Goal: Task Accomplishment & Management: Manage account settings

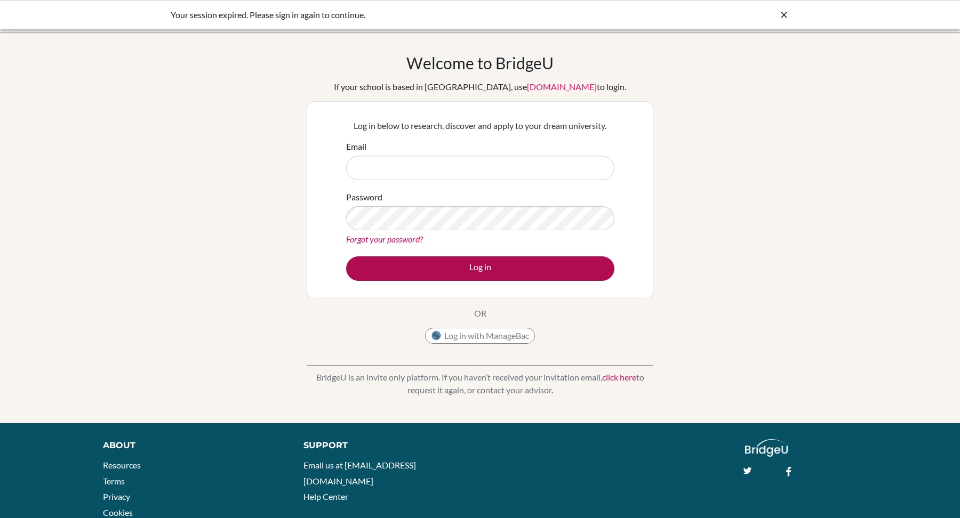
type input "[EMAIL_ADDRESS][DOMAIN_NAME]"
click at [417, 270] on button "Log in" at bounding box center [480, 269] width 268 height 25
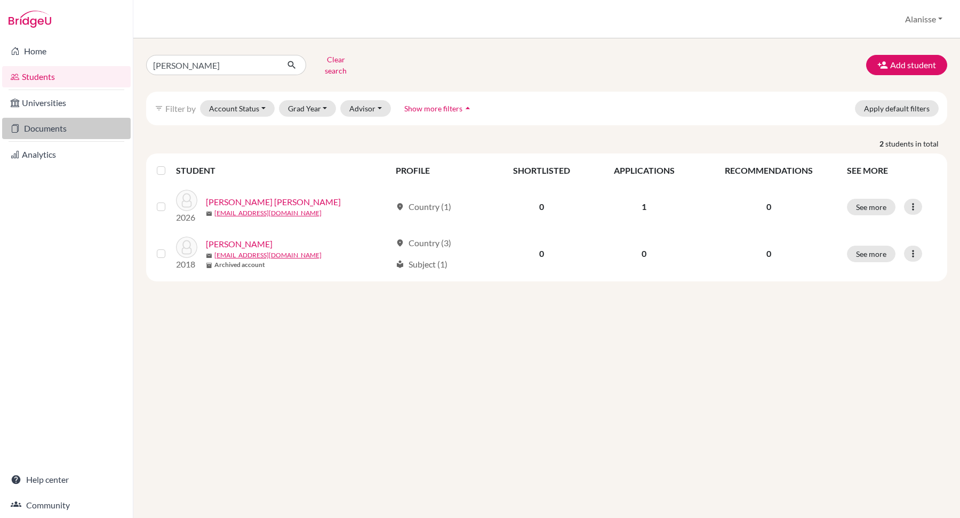
click at [62, 129] on link "Documents" at bounding box center [66, 128] width 129 height 21
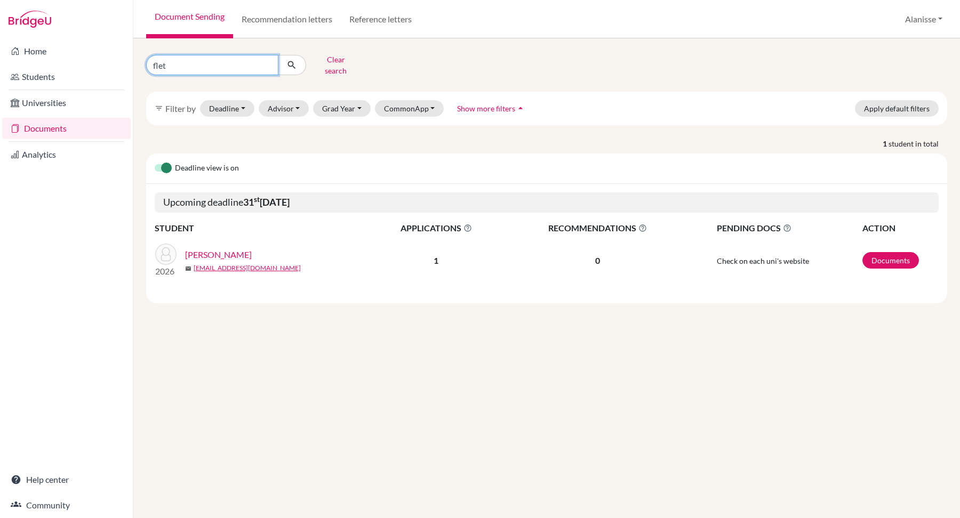
click at [232, 62] on input "flet" at bounding box center [212, 65] width 132 height 20
type input "f"
type input "Karla"
click button "submit" at bounding box center [292, 65] width 28 height 20
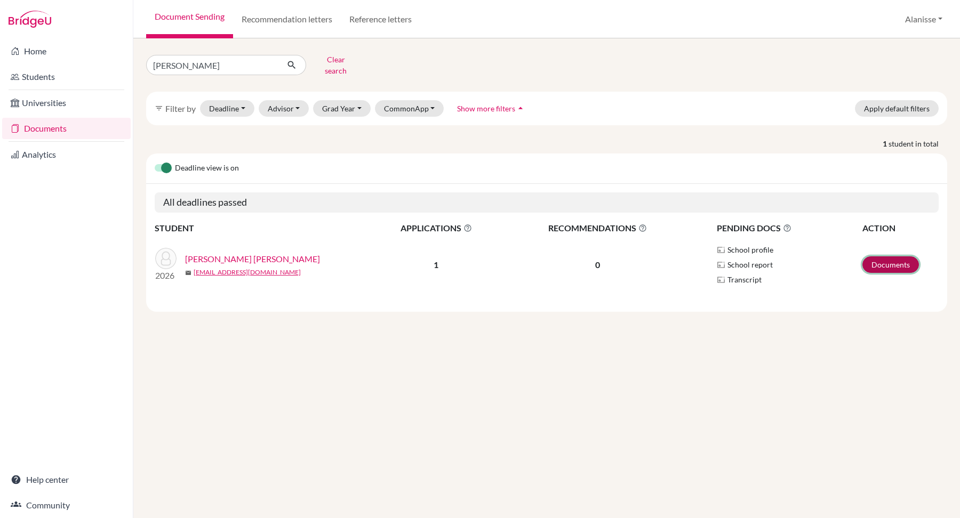
click at [881, 260] on link "Documents" at bounding box center [891, 265] width 57 height 17
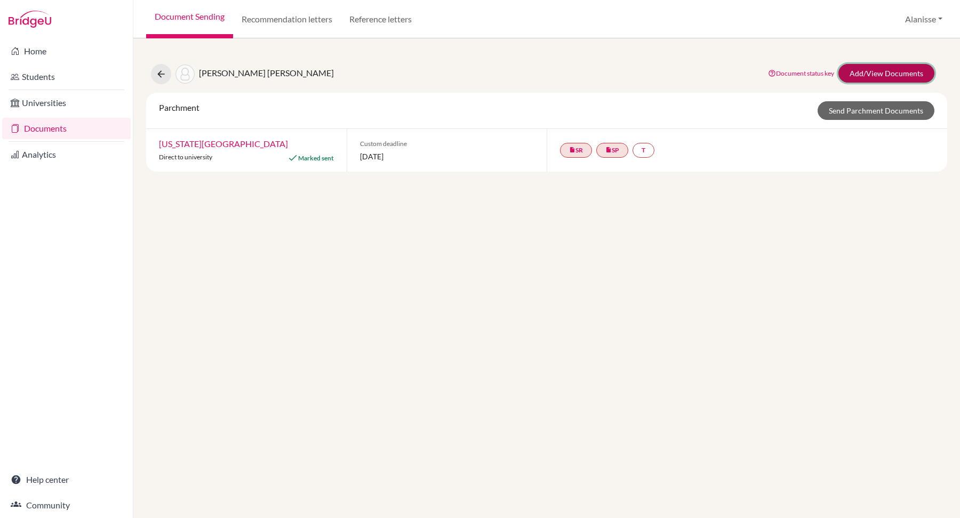
click at [857, 71] on link "Add/View Documents" at bounding box center [887, 73] width 96 height 19
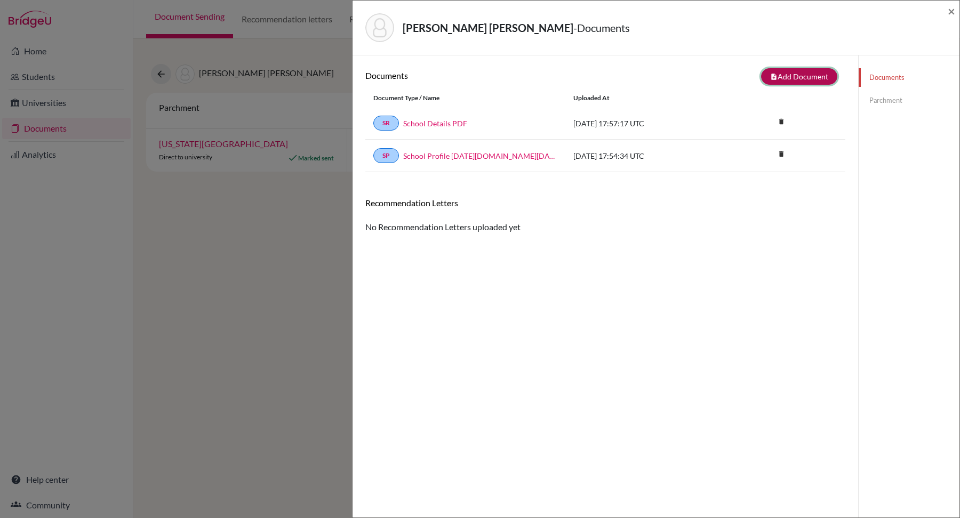
click at [785, 79] on button "note_add Add Document" at bounding box center [799, 76] width 76 height 17
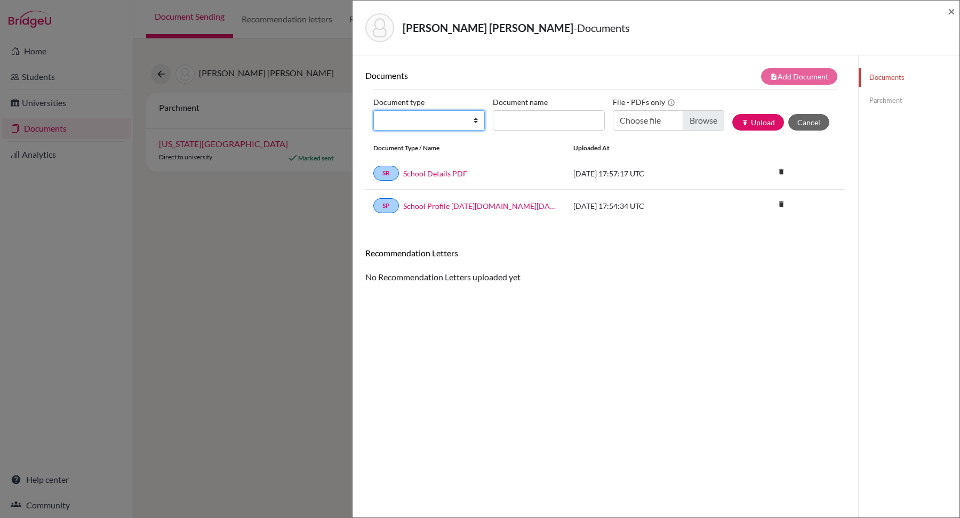
click at [461, 121] on select "Change explanation for Common App reports Counselor recommendation Internationa…" at bounding box center [428, 120] width 111 height 20
select select "2"
click at [563, 117] on input "Document name" at bounding box center [548, 120] width 111 height 20
type input "Initial"
click at [698, 122] on input "Choose file" at bounding box center [668, 120] width 111 height 20
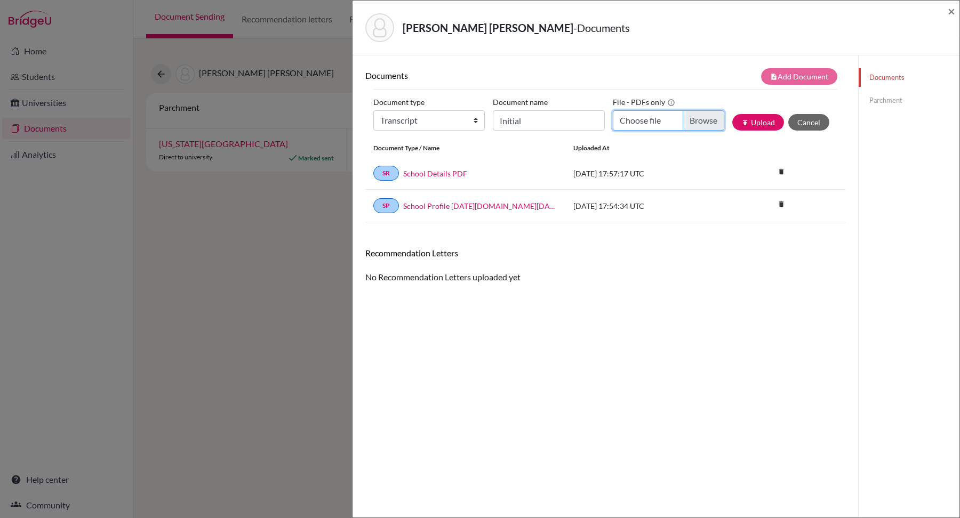
type input "C:\fakepath\K. Gutierrez - Initial.pdf"
click at [753, 119] on button "publish Upload" at bounding box center [758, 122] width 52 height 17
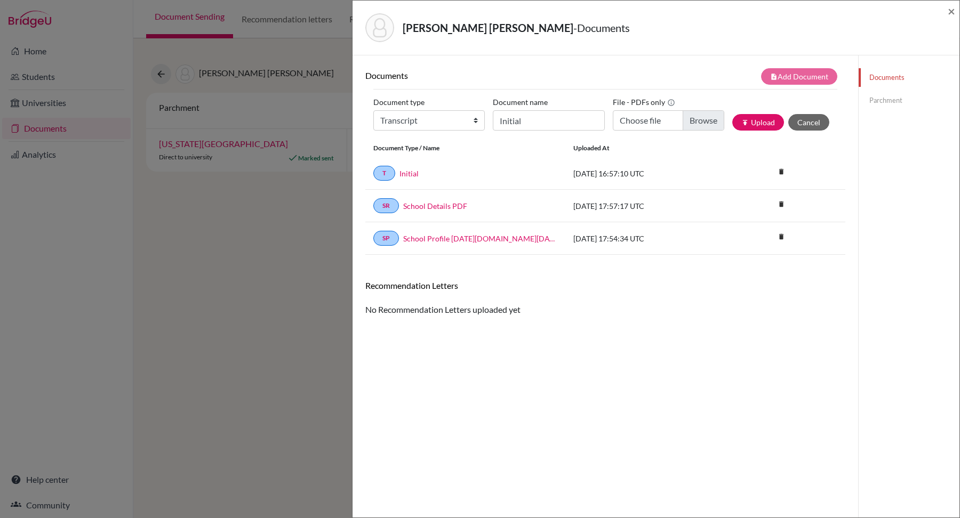
click at [888, 99] on link "Parchment" at bounding box center [909, 100] width 101 height 19
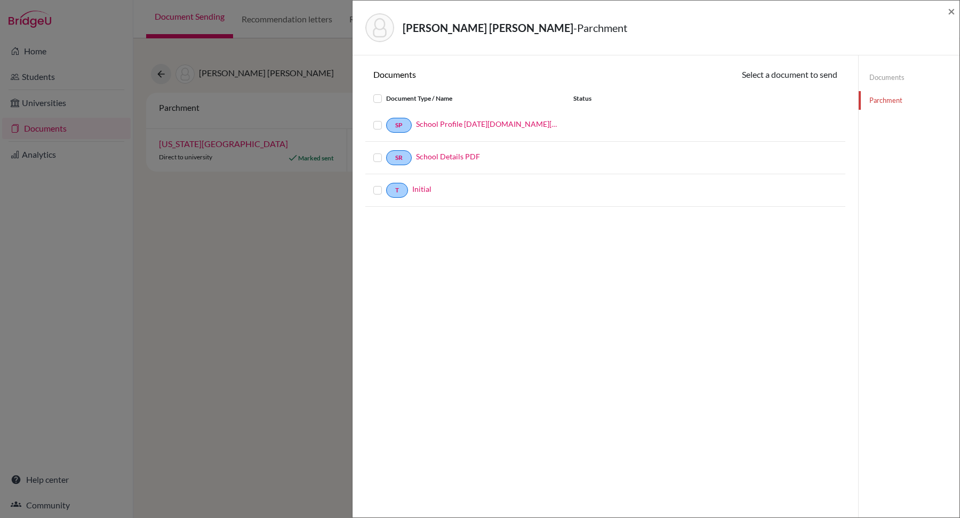
click at [386, 92] on label at bounding box center [386, 92] width 0 height 0
click at [0, 0] on input "checkbox" at bounding box center [0, 0] width 0 height 0
click at [798, 77] on button "Continue" at bounding box center [807, 76] width 59 height 17
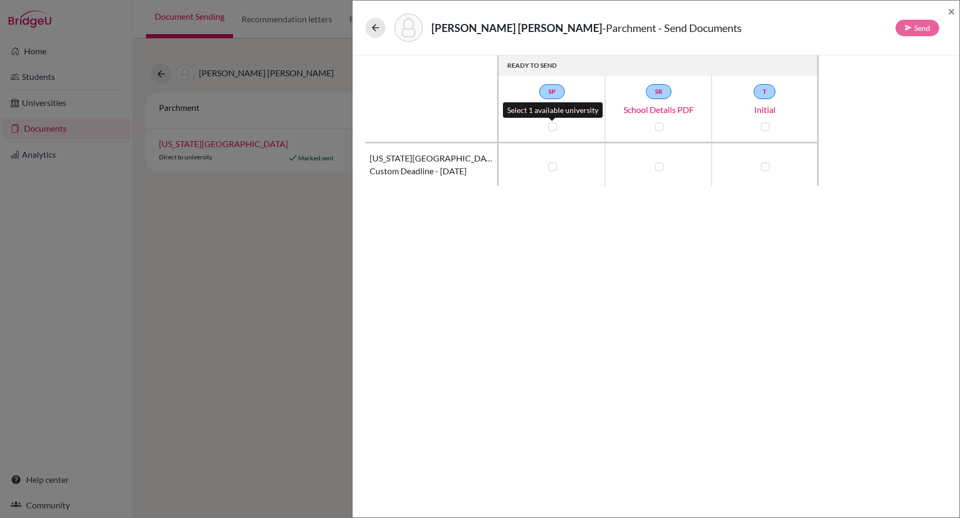
click at [552, 126] on label at bounding box center [552, 127] width 9 height 9
click at [552, 126] on input "checkbox" at bounding box center [550, 126] width 9 height 11
checkbox input "true"
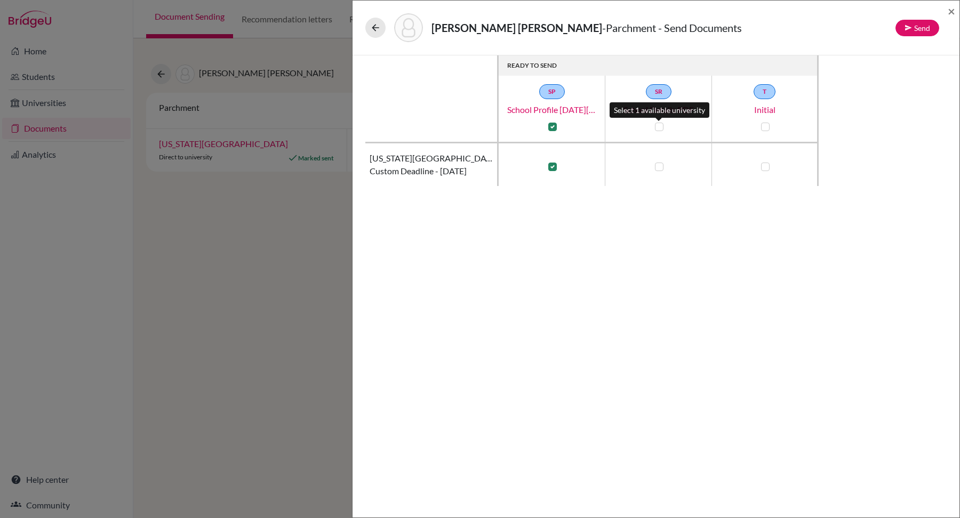
click at [659, 125] on label at bounding box center [659, 127] width 9 height 9
click at [659, 125] on input "checkbox" at bounding box center [656, 126] width 9 height 11
checkbox input "true"
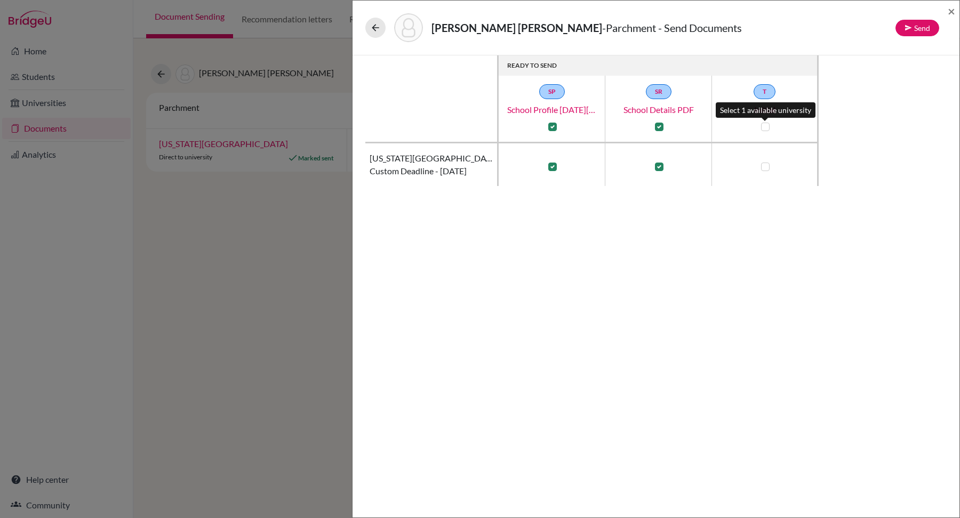
click at [769, 127] on label at bounding box center [765, 127] width 9 height 9
click at [767, 127] on input "checkbox" at bounding box center [763, 126] width 9 height 11
checkbox input "true"
click at [904, 27] on button "Send" at bounding box center [918, 28] width 44 height 17
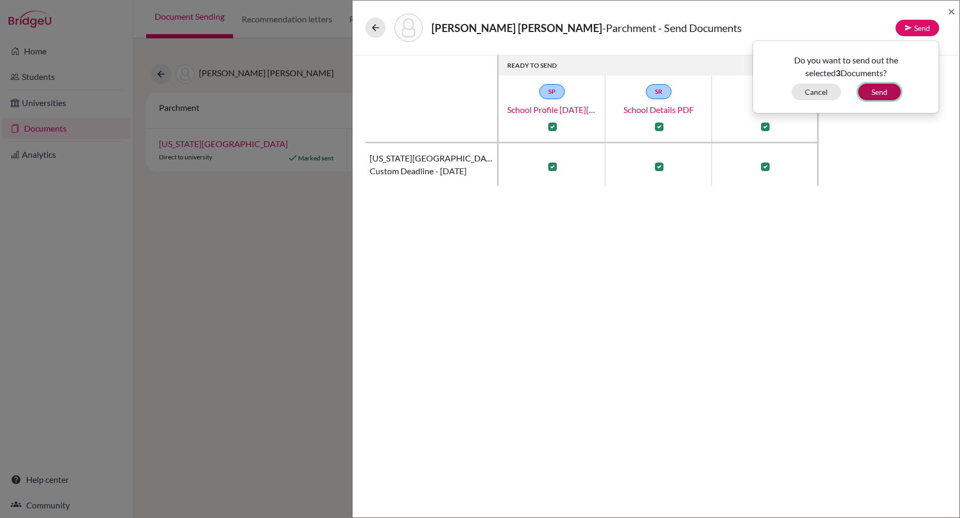
click at [881, 93] on button "Send" at bounding box center [879, 92] width 43 height 17
checkbox input "false"
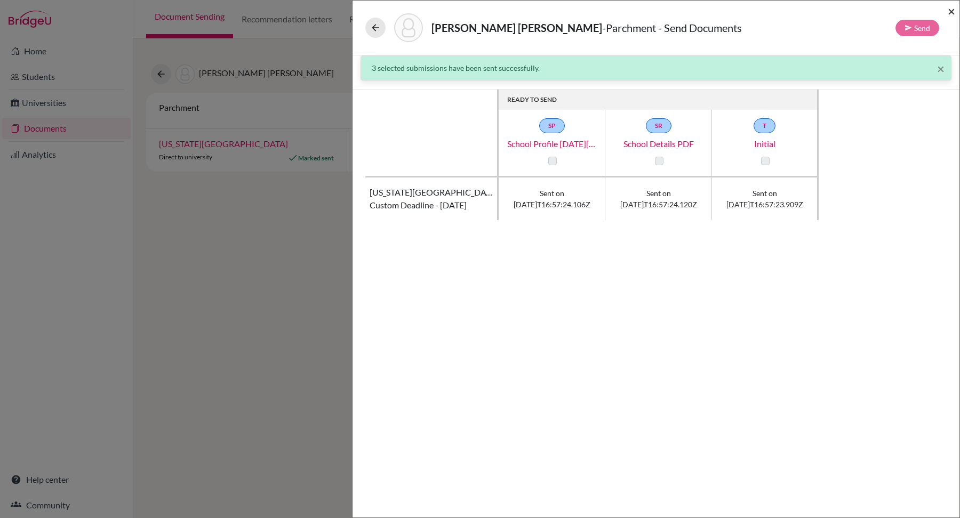
click at [954, 11] on span "×" at bounding box center [951, 10] width 7 height 15
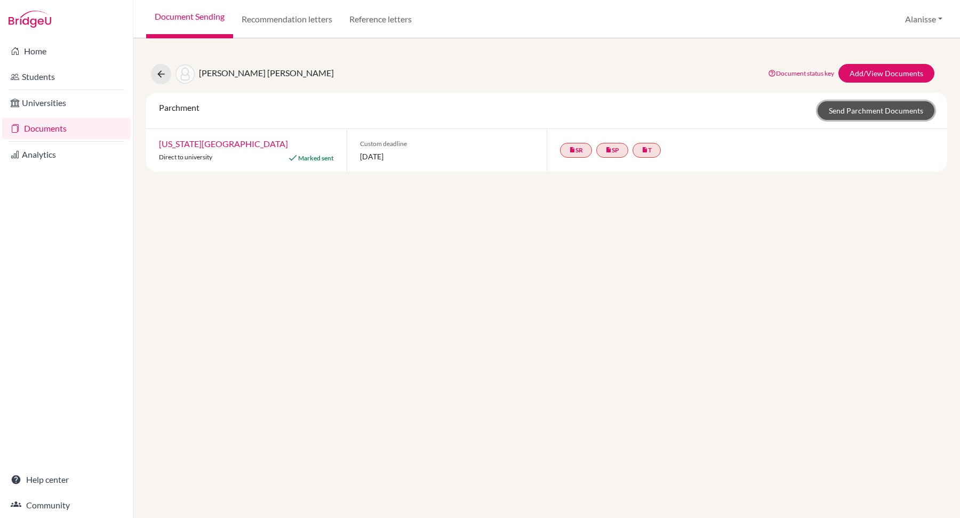
click at [841, 110] on link "Send Parchment Documents" at bounding box center [876, 110] width 117 height 19
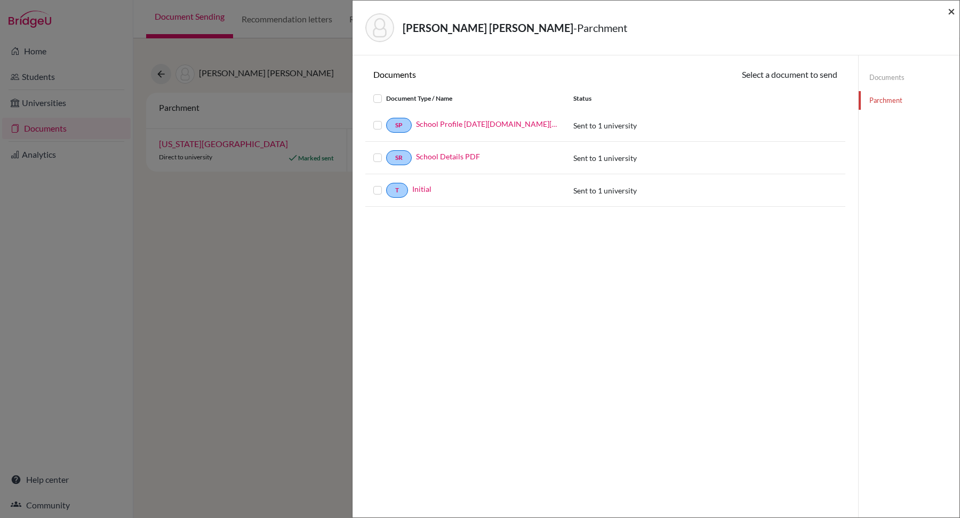
click at [951, 12] on span "×" at bounding box center [951, 10] width 7 height 15
